Goal: Information Seeking & Learning: Find specific fact

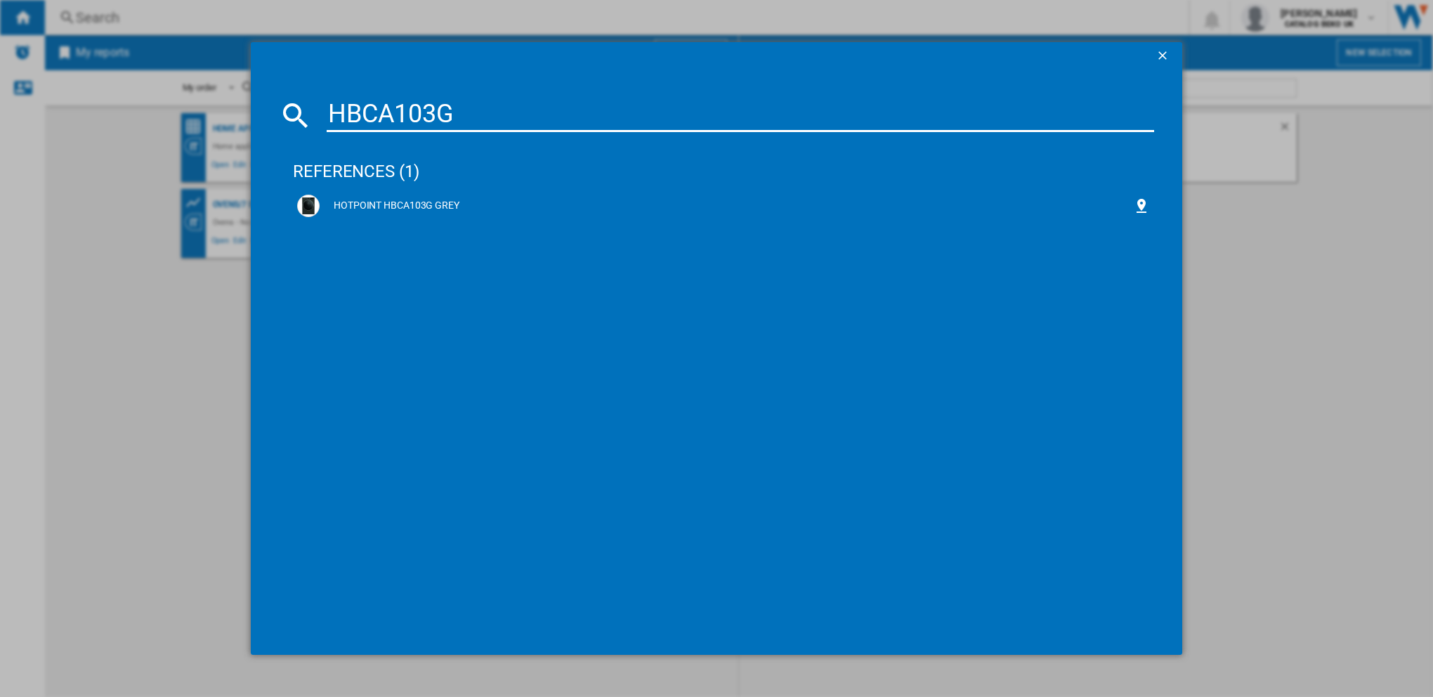
click at [466, 124] on input "HBCA103G" at bounding box center [740, 115] width 827 height 34
drag, startPoint x: 466, startPoint y: 124, endPoint x: 340, endPoint y: 118, distance: 125.9
click at [340, 118] on input "HBCA103G" at bounding box center [740, 115] width 827 height 34
paste input "HPA105"
type input "HPA105"
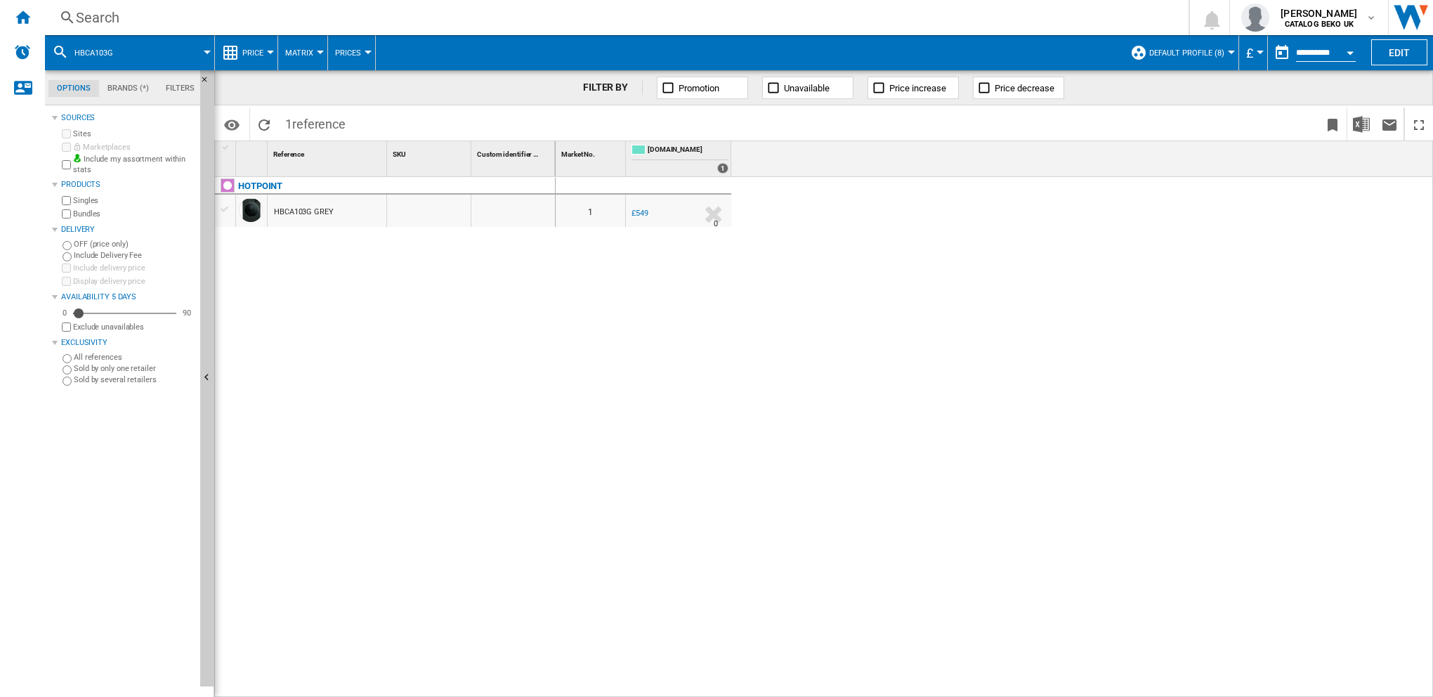
click at [98, 17] on div "Search" at bounding box center [614, 18] width 1076 height 20
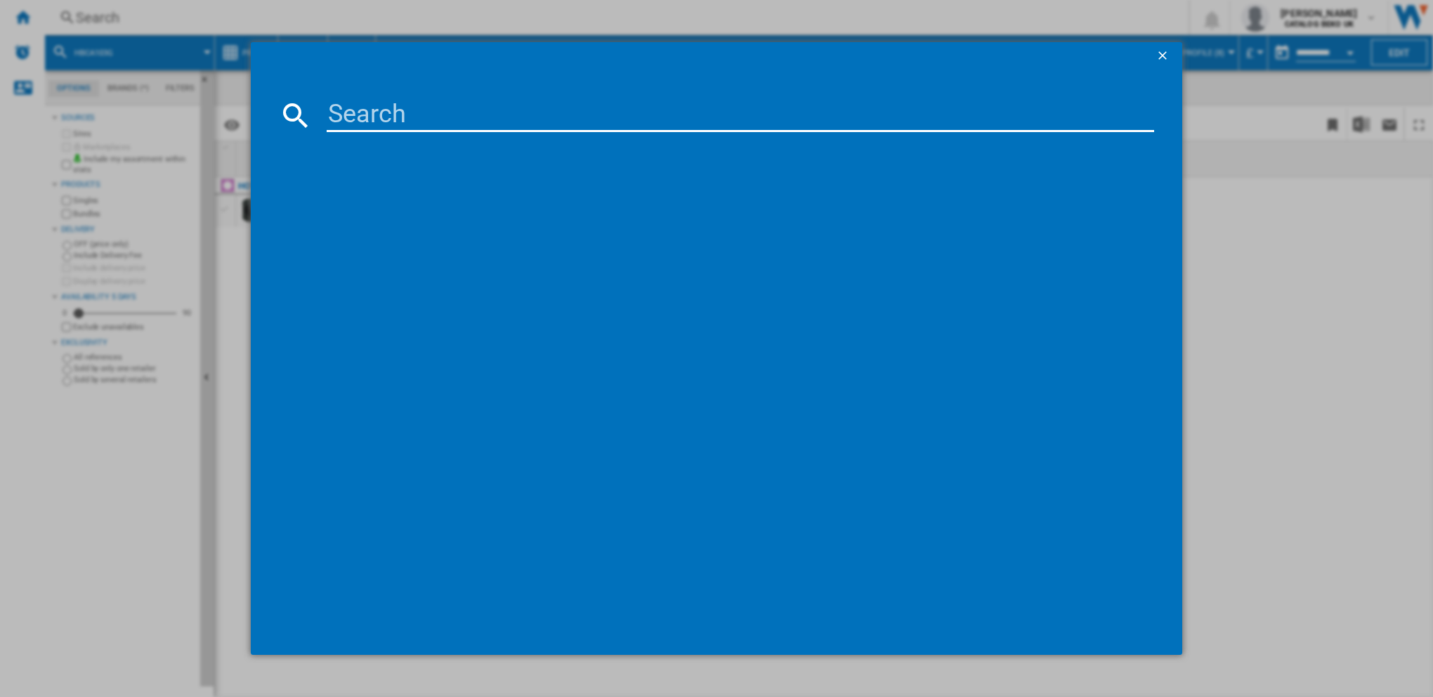
click at [388, 119] on input at bounding box center [740, 115] width 827 height 34
click at [424, 117] on input "HPA105" at bounding box center [740, 115] width 827 height 34
drag, startPoint x: 424, startPoint y: 117, endPoint x: 374, endPoint y: 115, distance: 50.6
click at [374, 115] on input "HPA105" at bounding box center [740, 115] width 827 height 34
paste input "105A"
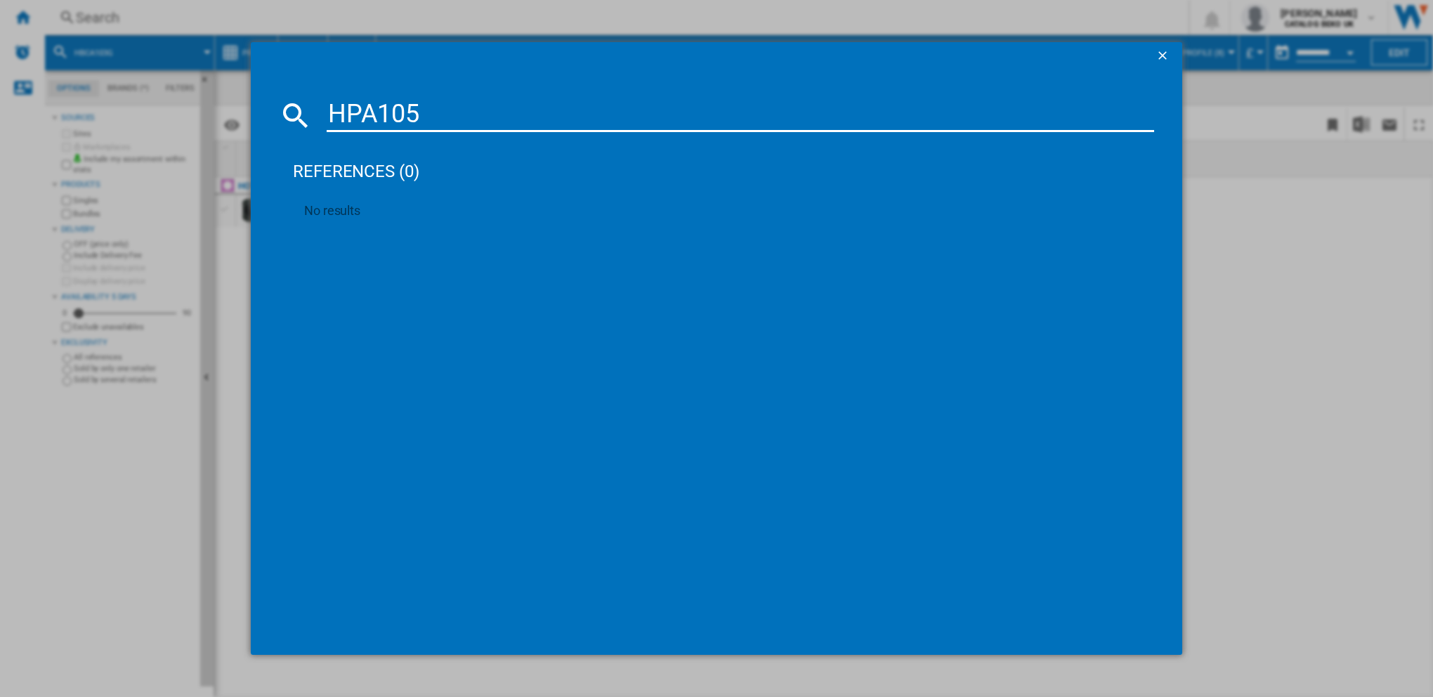
type input "HP105A"
